Goal: Find specific page/section: Find specific page/section

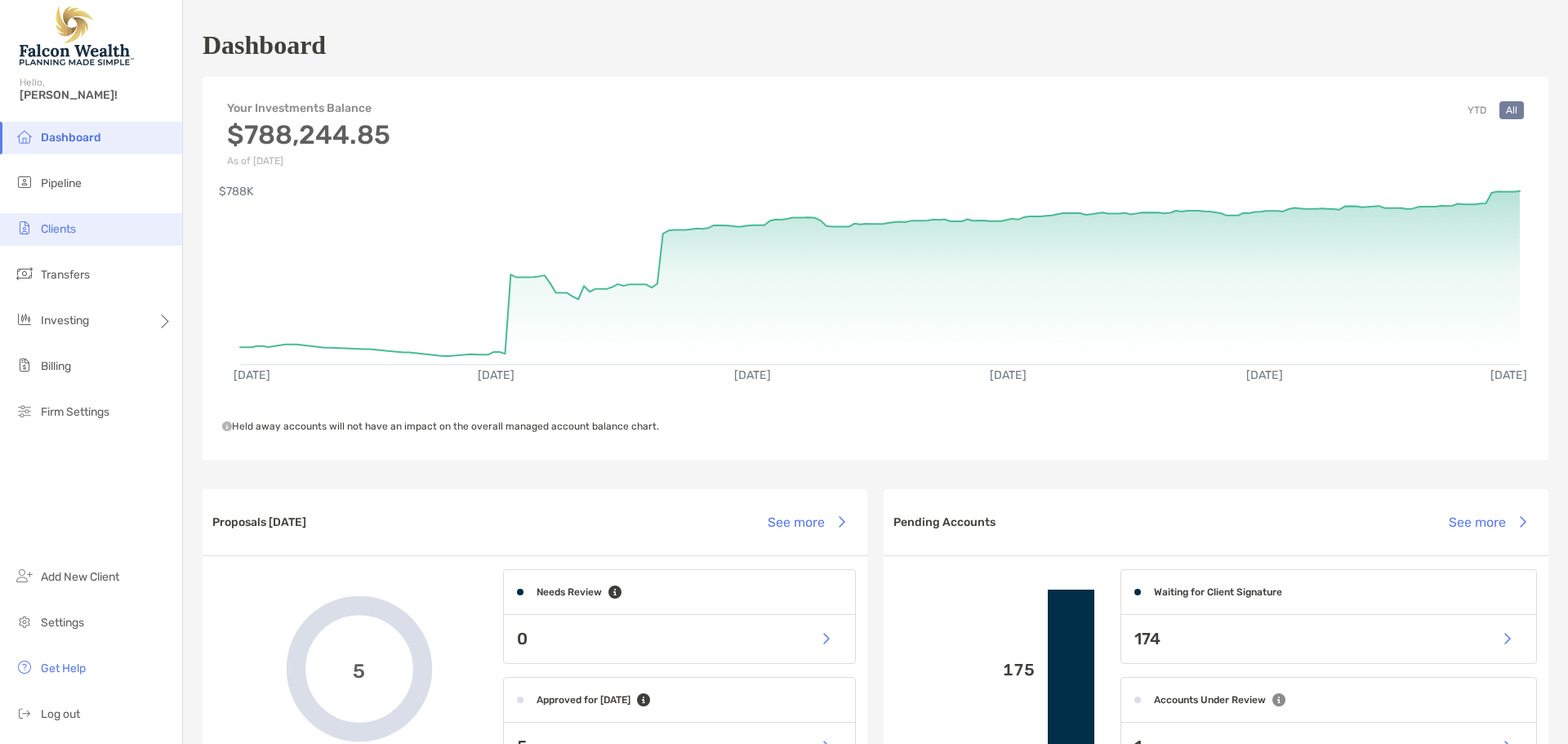
click at [74, 228] on span "Clients" at bounding box center [58, 228] width 35 height 14
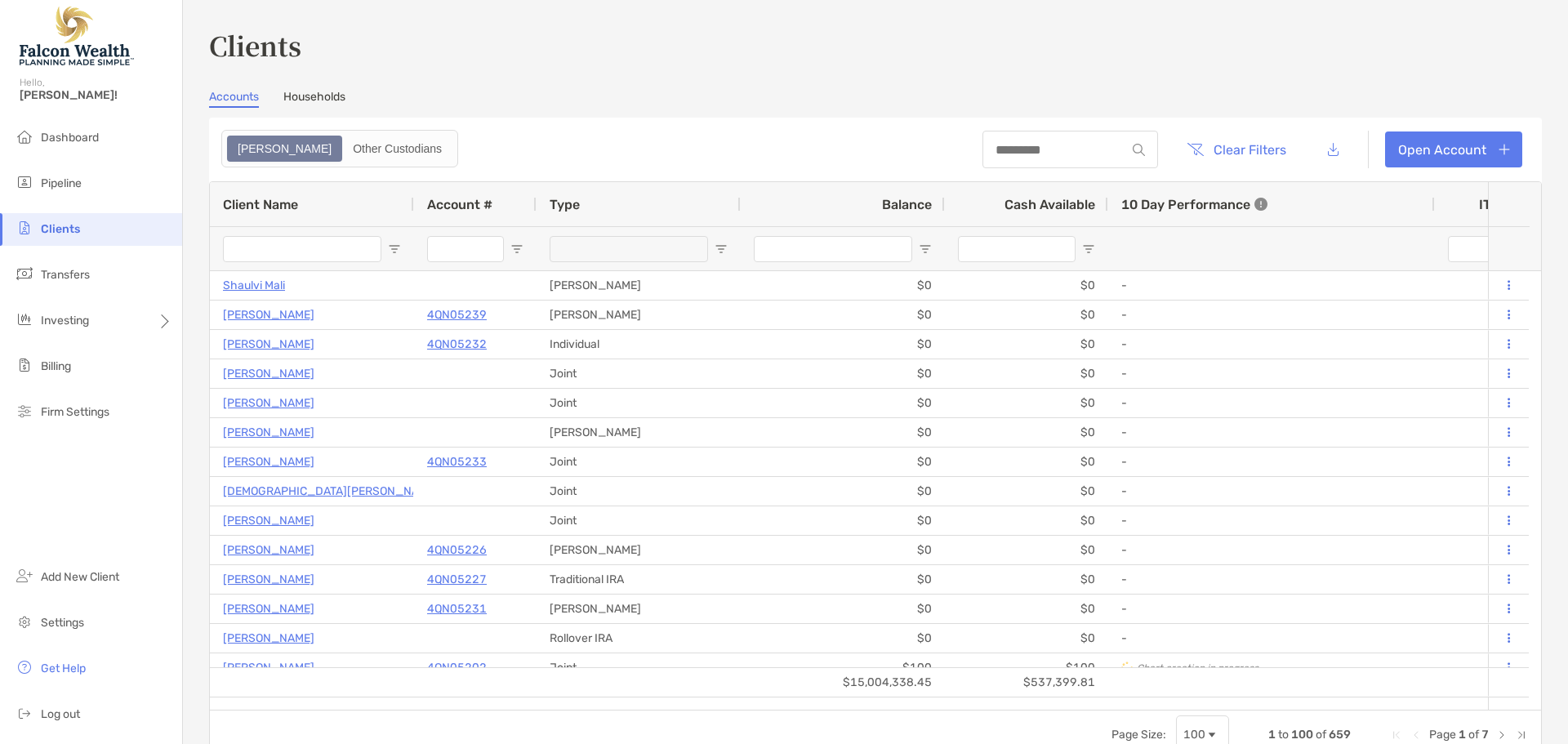
click at [282, 244] on input "Client Name Filter Input" at bounding box center [301, 249] width 158 height 26
click at [272, 246] on input "Client Name Filter Input" at bounding box center [301, 249] width 158 height 26
drag, startPoint x: 256, startPoint y: 244, endPoint x: 239, endPoint y: 243, distance: 17.0
click at [239, 243] on input "Client Name Filter Input" at bounding box center [301, 249] width 158 height 26
click at [269, 250] on input "Client Name Filter Input" at bounding box center [301, 249] width 158 height 26
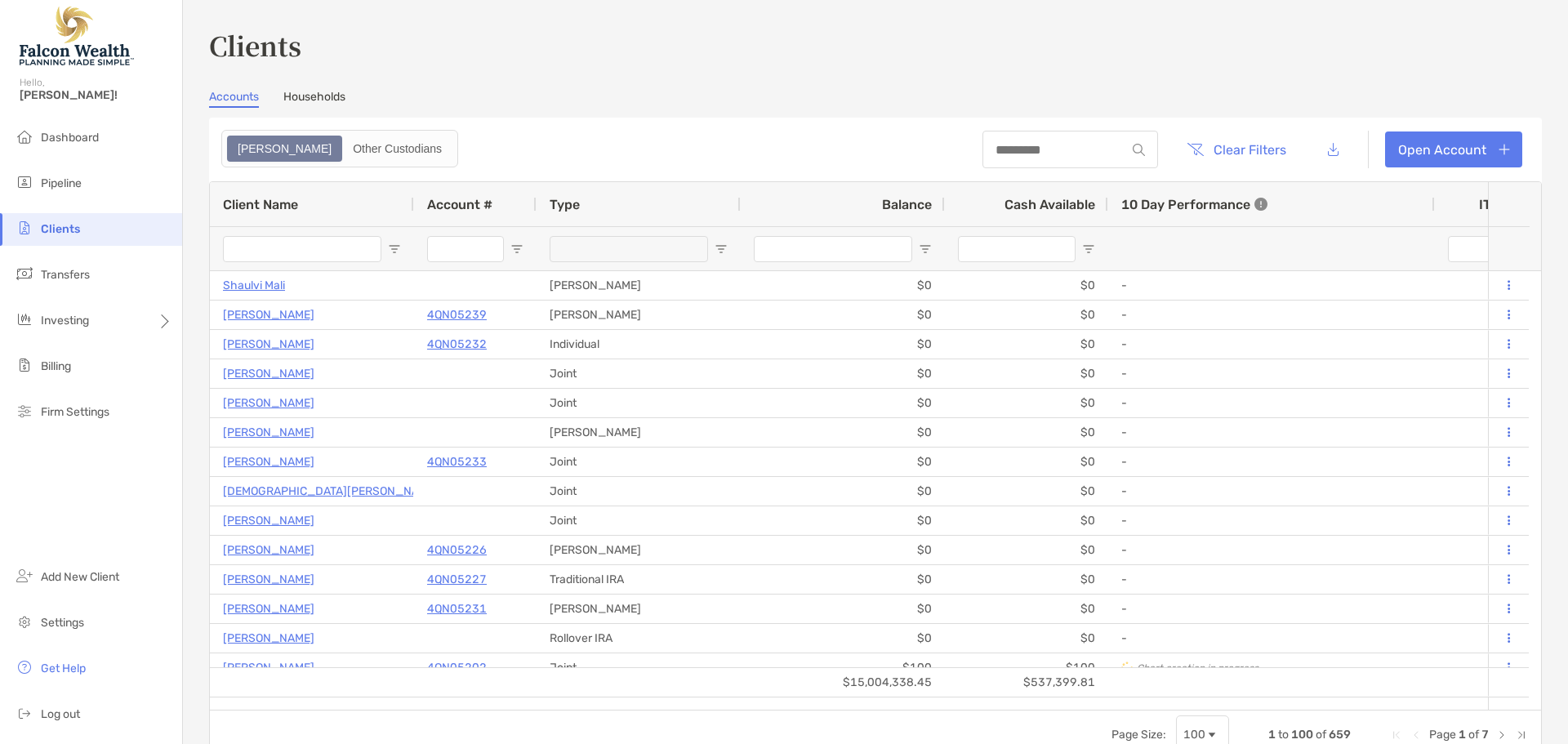
click at [340, 241] on input "Client Name Filter Input" at bounding box center [301, 249] width 158 height 26
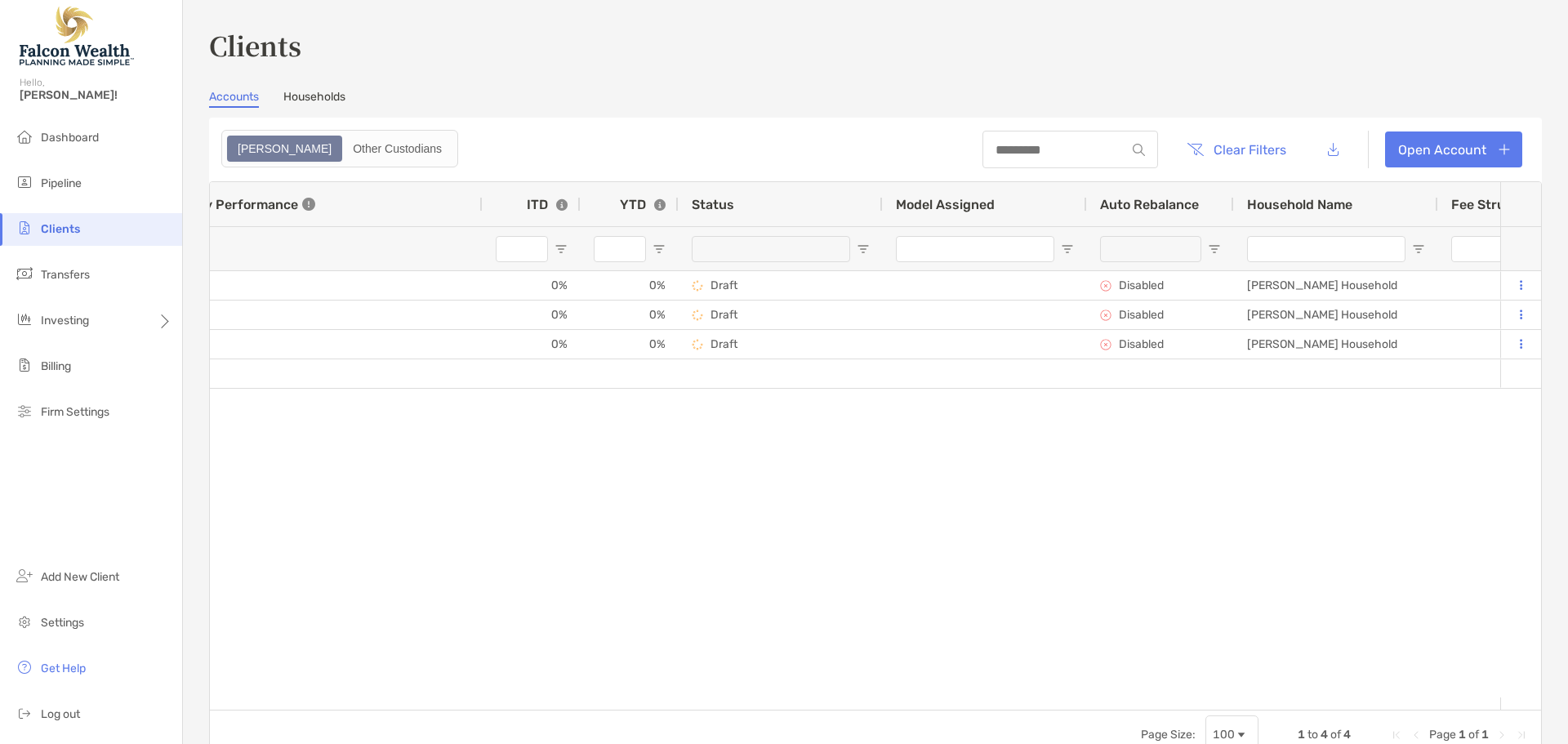
scroll to position [0, 1361]
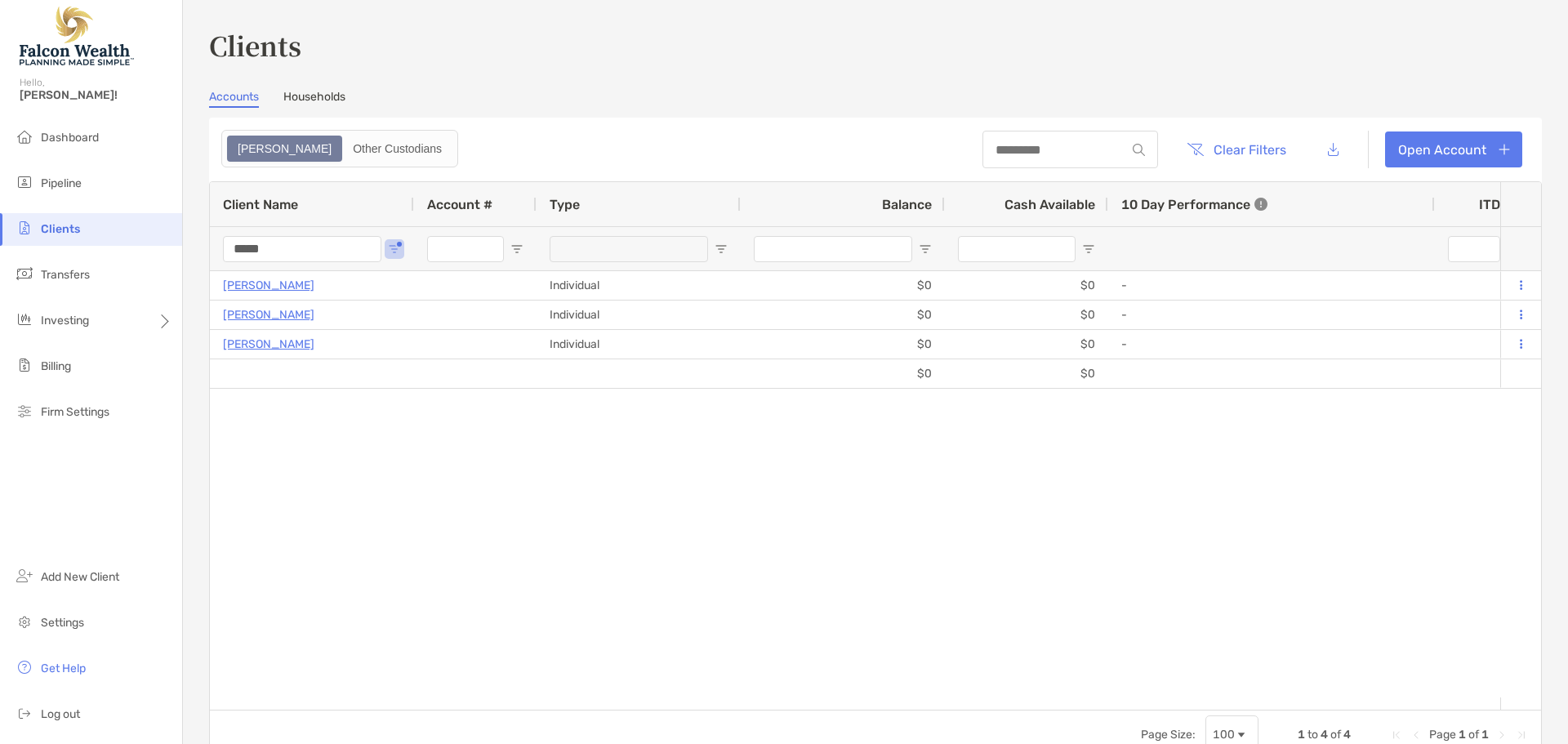
type input "*****"
drag, startPoint x: 477, startPoint y: 714, endPoint x: 1007, endPoint y: 628, distance: 536.9
click at [1007, 628] on div "[PERSON_NAME] Individual $0 $0 - 0% 0% Draft Disabled [PERSON_NAME] Household […" at bounding box center [854, 483] width 1290 height 426
